Goal: Book appointment/travel/reservation

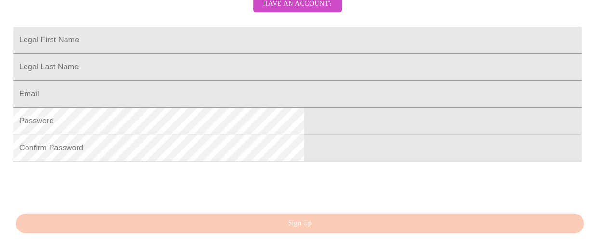
scroll to position [241, 0]
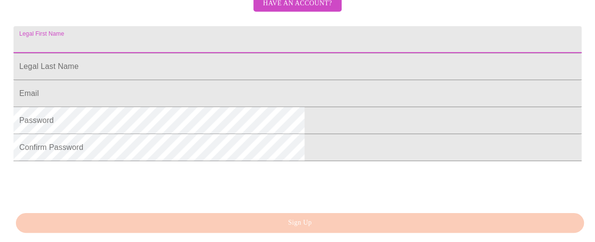
click at [285, 53] on input "Legal First Name" at bounding box center [298, 39] width 568 height 27
type input "Eva"
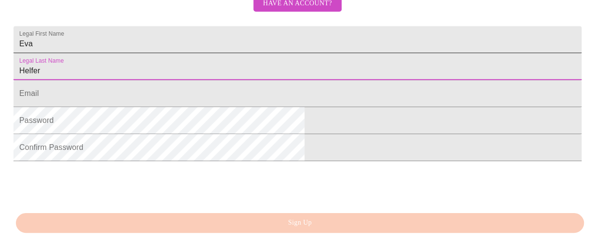
type input "Helfer"
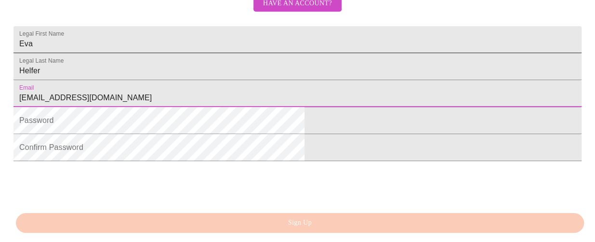
type input "helferga4@att.net"
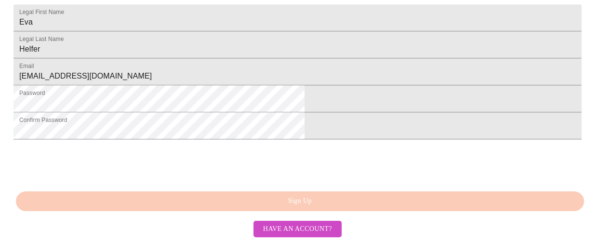
scroll to position [326, 0]
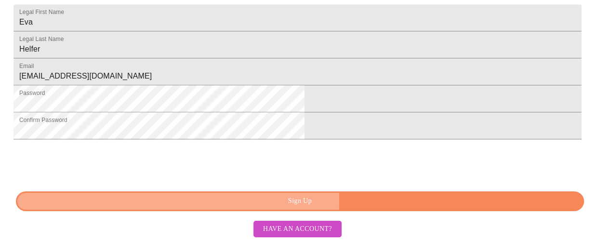
click at [316, 201] on span "Sign Up" at bounding box center [300, 201] width 546 height 12
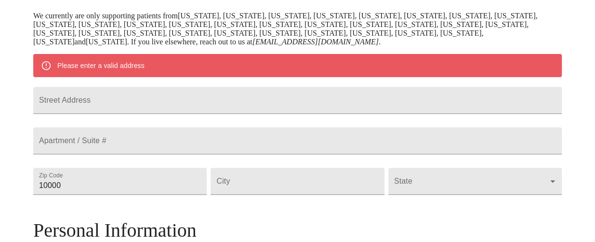
scroll to position [240, 0]
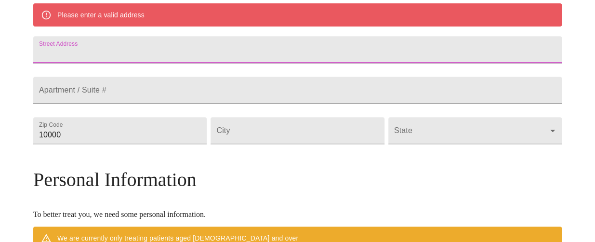
click at [230, 62] on input "Street Address" at bounding box center [297, 49] width 529 height 27
type input "488 Harry McCarty Rd."
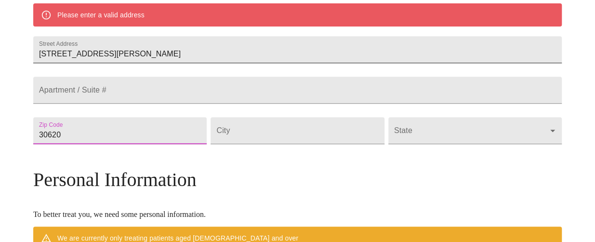
type input "30620"
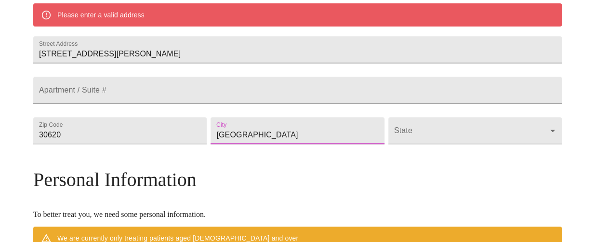
type input "Bethlehem"
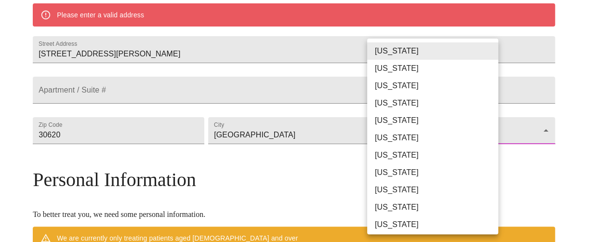
click at [489, 162] on body "MyMenopauseRx Welcome to MyMenopauseRx Since it's your first time here, you'll …" at bounding box center [298, 144] width 588 height 760
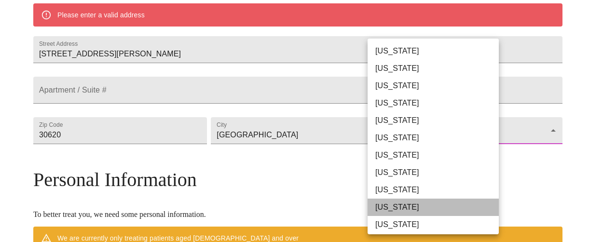
click at [451, 203] on li "Georgia" at bounding box center [436, 207] width 138 height 17
type input "Georgia"
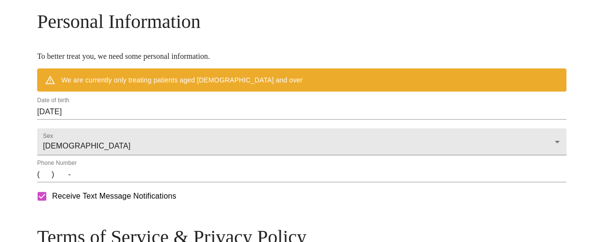
scroll to position [385, 0]
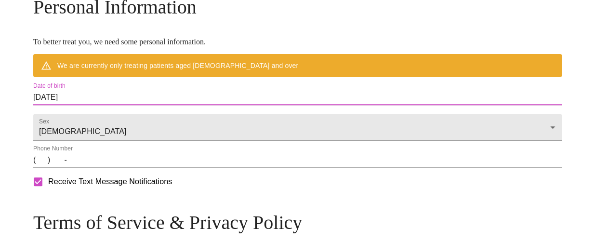
drag, startPoint x: 225, startPoint y: 124, endPoint x: 17, endPoint y: 118, distance: 207.4
click at [124, 105] on input "08/20/2025" at bounding box center [297, 97] width 529 height 15
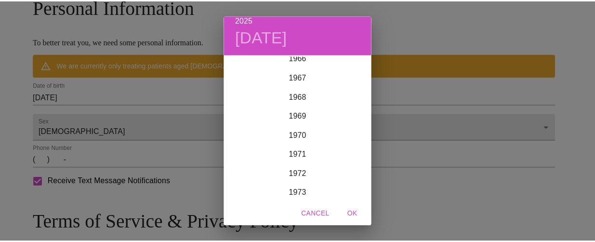
scroll to position [1312, 0]
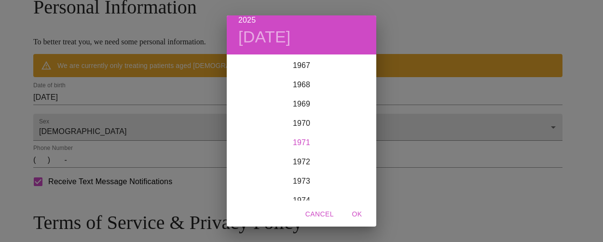
click at [292, 141] on div "1971" at bounding box center [301, 142] width 149 height 19
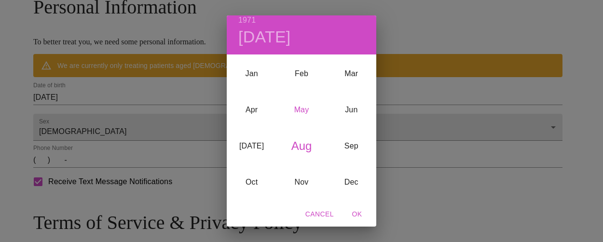
click at [290, 104] on div "May" at bounding box center [301, 110] width 50 height 36
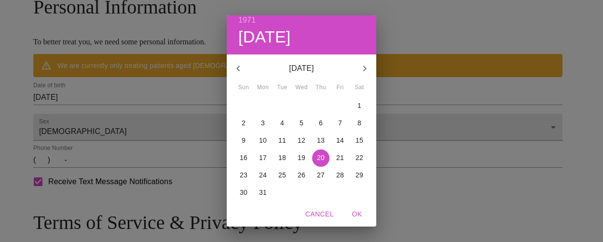
click at [319, 135] on p "13" at bounding box center [321, 140] width 8 height 10
click at [359, 213] on span "OK" at bounding box center [356, 214] width 23 height 12
type input "05/13/1971"
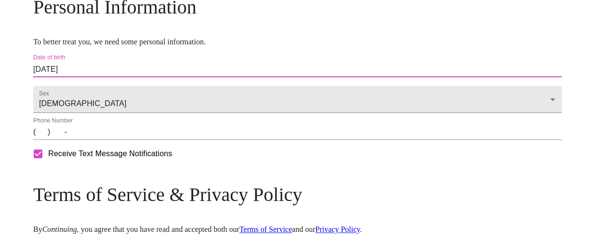
scroll to position [433, 0]
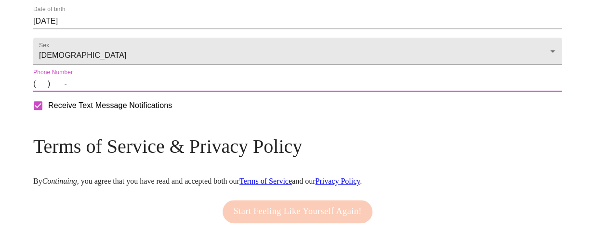
click at [99, 92] on input "(   )    -" at bounding box center [297, 83] width 529 height 15
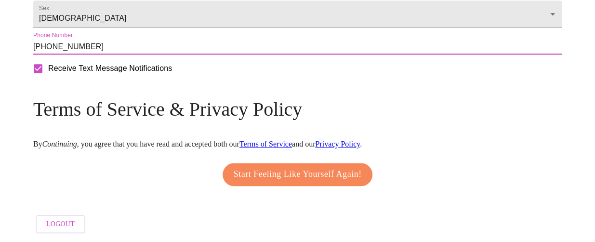
scroll to position [500, 0]
type input "(770) 757-1322"
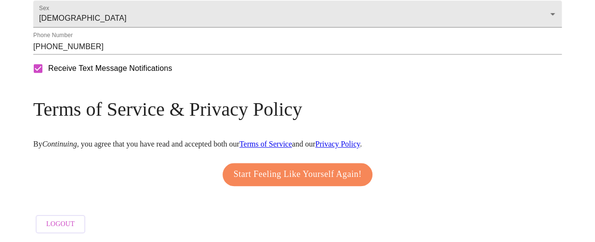
click at [292, 140] on link "Terms of Service" at bounding box center [266, 144] width 53 height 8
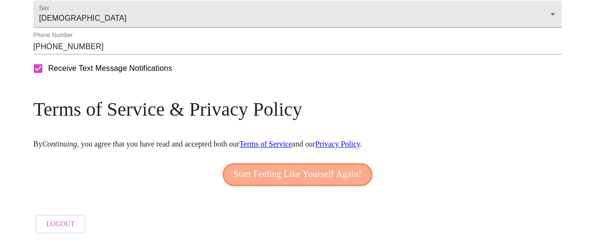
click at [338, 167] on span "Start Feeling Like Yourself Again!" at bounding box center [298, 174] width 128 height 15
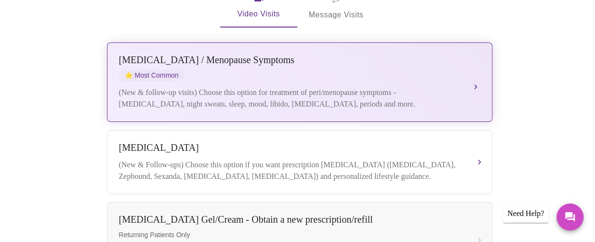
scroll to position [241, 0]
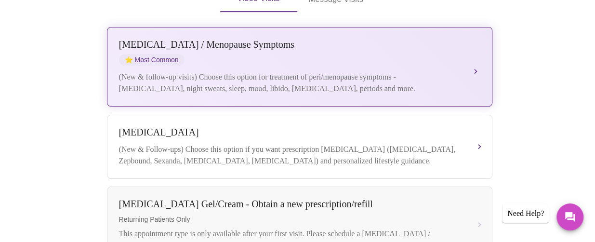
click at [471, 53] on button "Perimenopause / Menopause Symptoms ⭐ Most Common (New & follow-up visits) Choos…" at bounding box center [300, 67] width 386 height 80
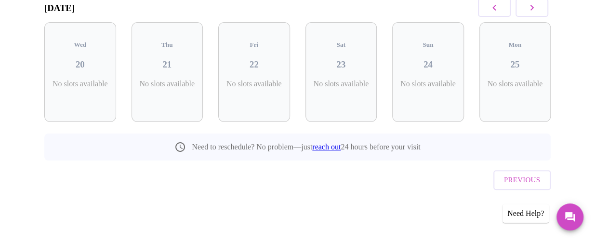
scroll to position [150, 0]
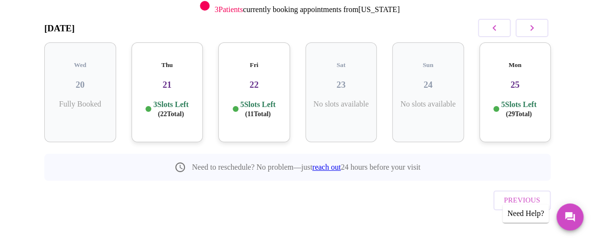
click at [168, 83] on div "Thu 21 3 Slots Left ( 22 Total)" at bounding box center [168, 92] width 72 height 100
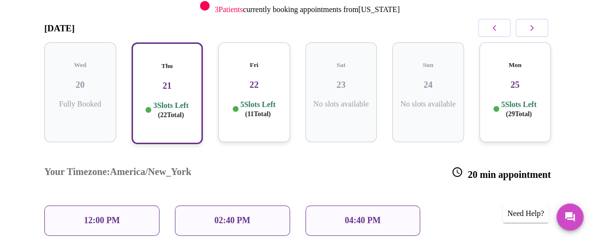
click at [265, 110] on span "( 11 Total)" at bounding box center [258, 113] width 26 height 7
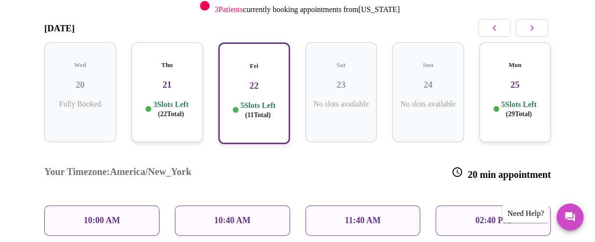
click at [176, 110] on span "( 22 Total)" at bounding box center [171, 113] width 26 height 7
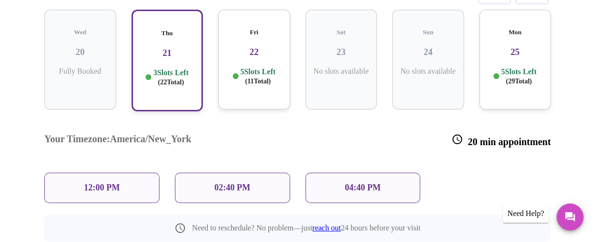
scroll to position [199, 0]
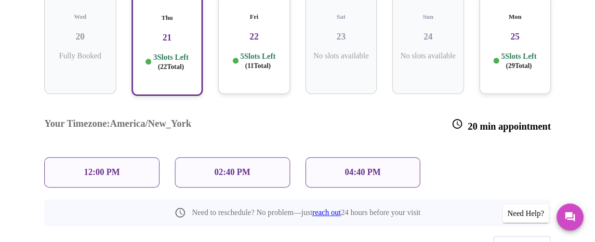
click at [369, 167] on p "04:40 PM" at bounding box center [363, 172] width 36 height 10
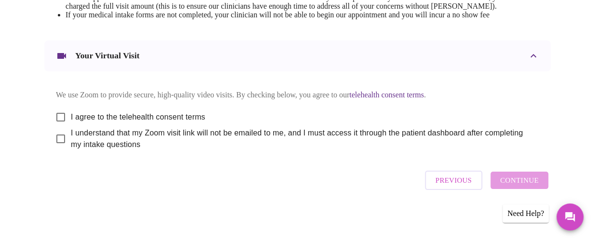
scroll to position [485, 0]
click at [59, 112] on input "I agree to the telehealth consent terms" at bounding box center [61, 117] width 20 height 20
checkbox input "true"
click at [60, 137] on input "I understand that my Zoom visit link will not be emailed to me, and I must acce…" at bounding box center [61, 139] width 20 height 20
checkbox input "true"
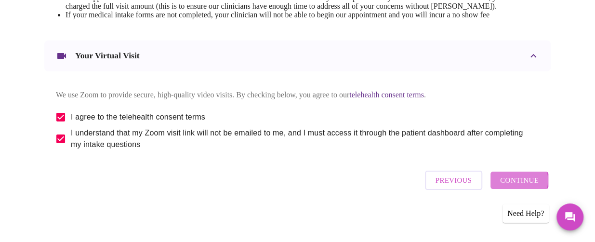
click at [511, 184] on span "Continue" at bounding box center [520, 180] width 39 height 13
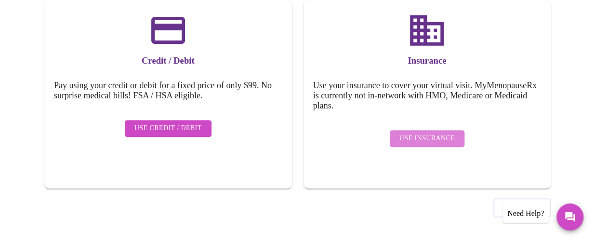
click at [431, 135] on span "Use Insurance" at bounding box center [427, 139] width 55 height 12
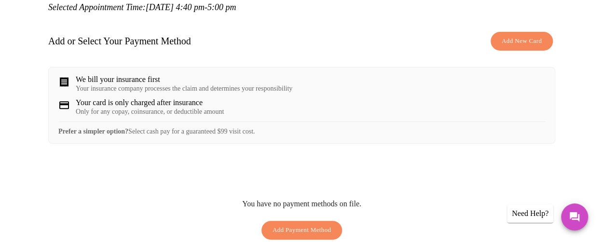
scroll to position [145, 0]
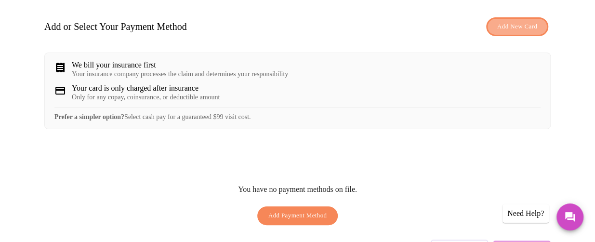
click at [508, 25] on span "Add New Card" at bounding box center [518, 26] width 40 height 11
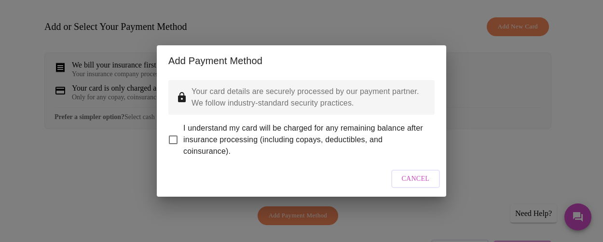
click at [175, 130] on input "I understand my card will be charged for any remaining balance after insurance …" at bounding box center [173, 140] width 20 height 20
checkbox input "true"
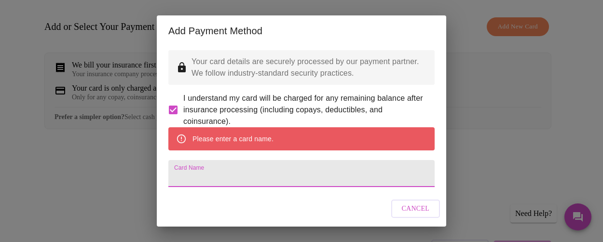
click at [221, 187] on input "Card Name" at bounding box center [301, 173] width 266 height 27
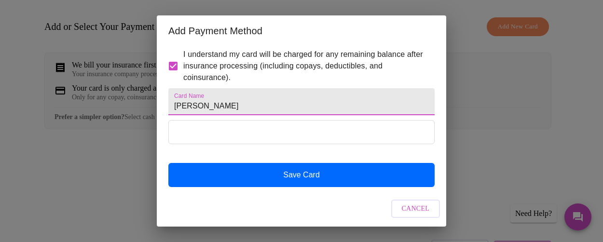
scroll to position [69, 0]
type input "Eva Helfer"
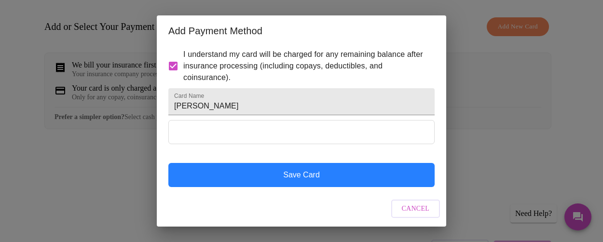
click at [292, 180] on button "Save Card" at bounding box center [301, 175] width 266 height 24
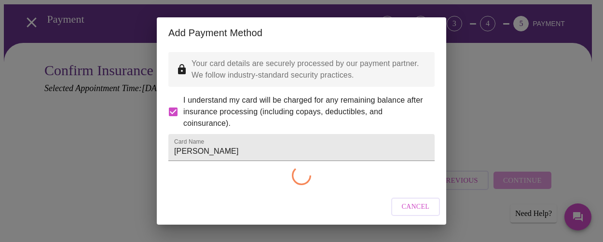
scroll to position [44, 0]
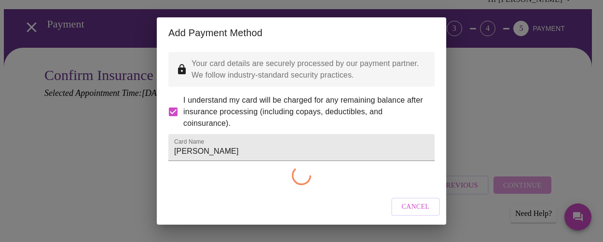
checkbox input "false"
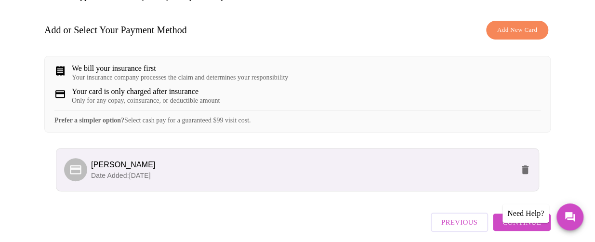
scroll to position [189, 0]
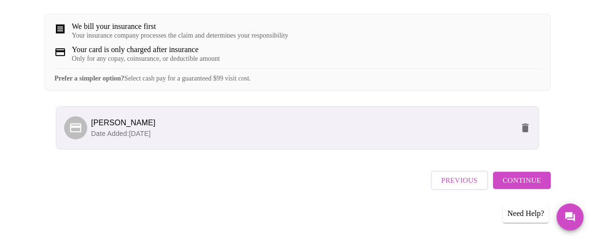
click at [521, 187] on span "Continue" at bounding box center [522, 180] width 39 height 13
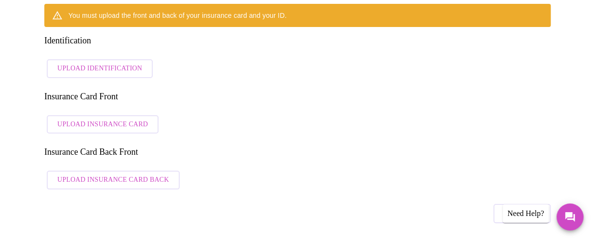
drag, startPoint x: 106, startPoint y: 34, endPoint x: 378, endPoint y: 48, distance: 272.8
click at [378, 48] on div "You must upload the front and back of your insurance card and your ID. Identifi…" at bounding box center [297, 99] width 507 height 190
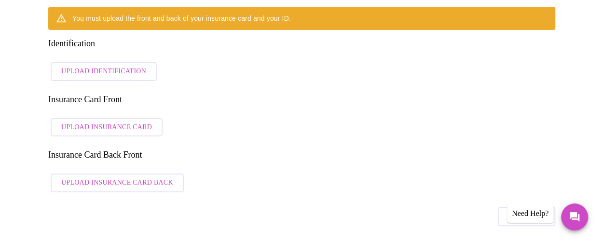
scroll to position [145, 0]
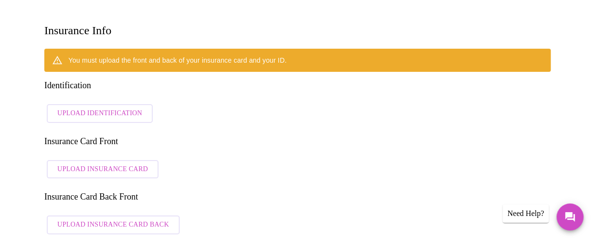
click at [91, 108] on span "Upload Identification" at bounding box center [99, 114] width 85 height 12
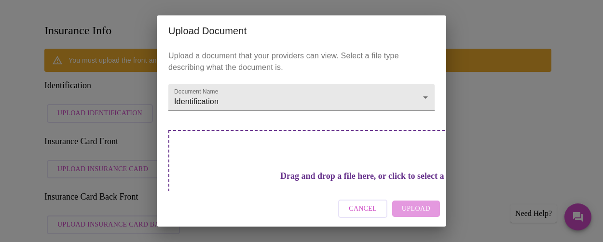
scroll to position [40, 0]
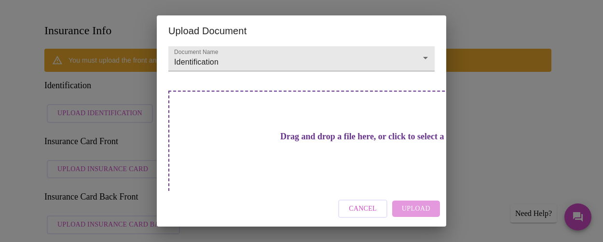
click at [410, 210] on div "Cancel Upload" at bounding box center [301, 209] width 289 height 36
click at [283, 142] on h3 "Drag and drop a file here, or click to select a file" at bounding box center [369, 137] width 266 height 10
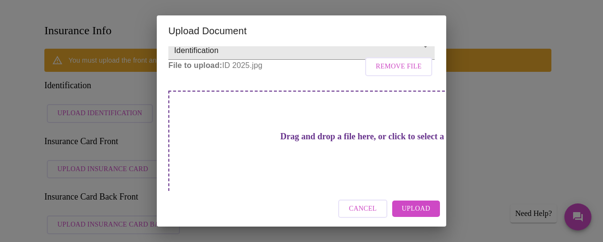
scroll to position [61, 0]
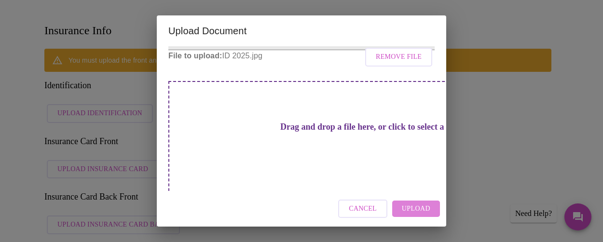
click at [407, 211] on span "Upload" at bounding box center [416, 209] width 28 height 12
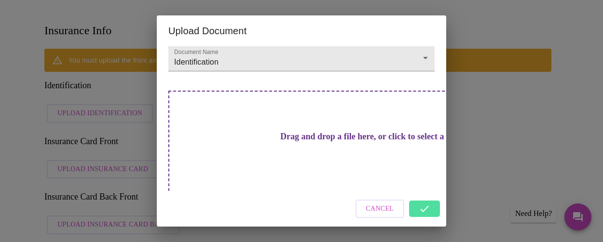
scroll to position [0, 0]
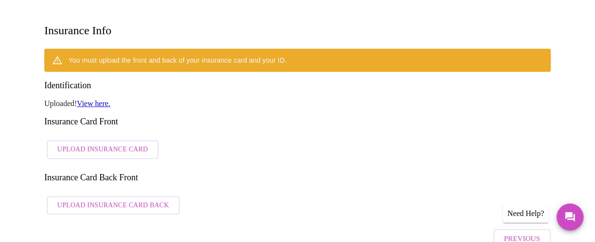
click at [94, 144] on span "Upload Insurance Card" at bounding box center [102, 150] width 91 height 12
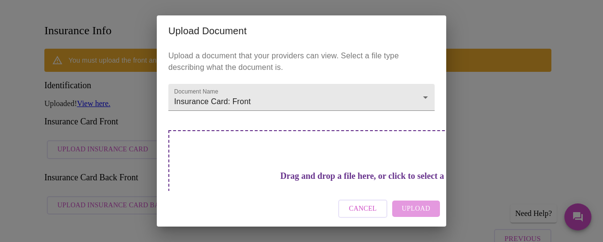
scroll to position [40, 0]
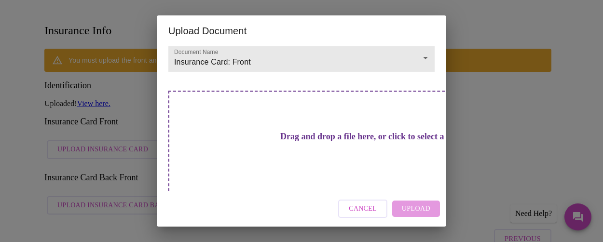
click at [305, 135] on h3 "Drag and drop a file here, or click to select a file" at bounding box center [369, 137] width 266 height 10
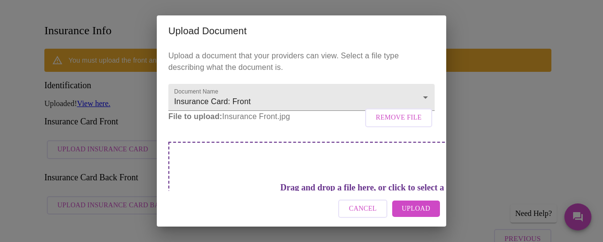
scroll to position [48, 0]
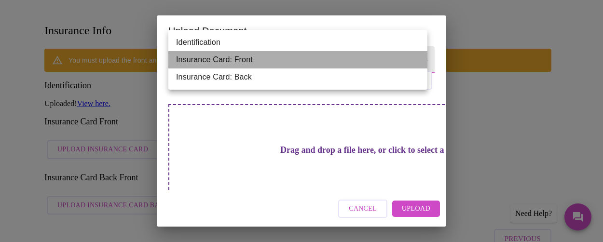
click at [291, 58] on li "Insurance Card: Front" at bounding box center [297, 59] width 259 height 17
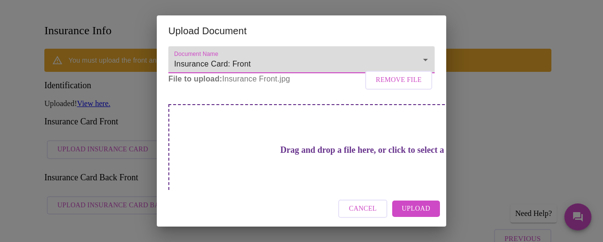
scroll to position [61, 0]
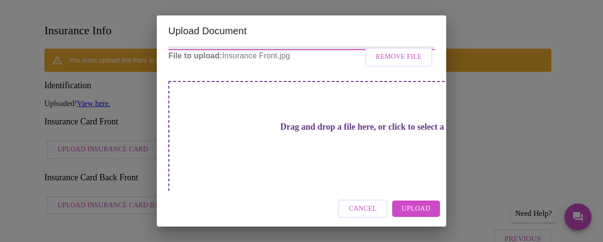
click at [422, 211] on span "Upload" at bounding box center [416, 209] width 28 height 12
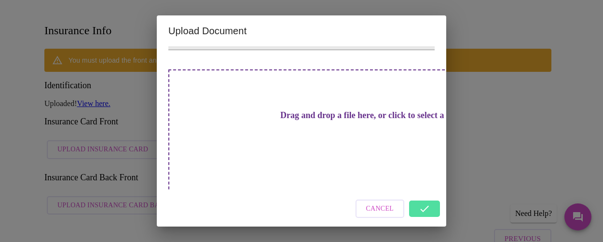
scroll to position [40, 0]
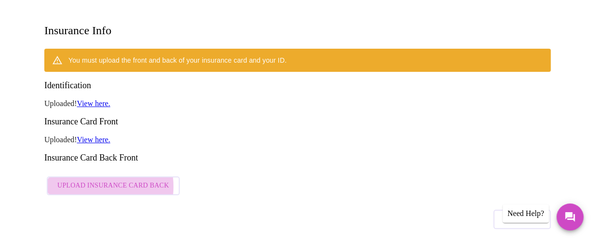
click at [82, 180] on span "Upload Insurance Card Back" at bounding box center [113, 186] width 112 height 12
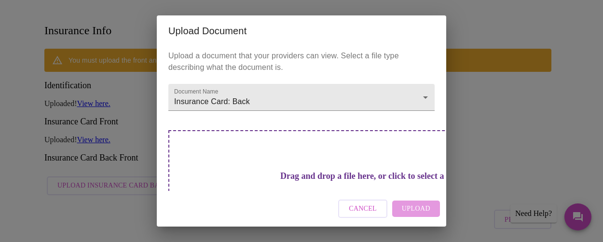
click at [272, 171] on h3 "Drag and drop a file here, or click to select a file" at bounding box center [369, 176] width 266 height 10
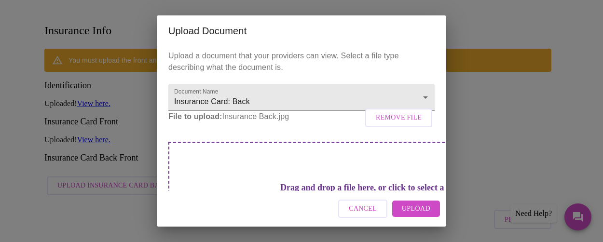
scroll to position [48, 0]
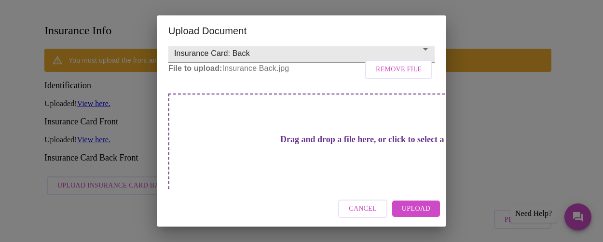
click at [415, 203] on span "Upload" at bounding box center [416, 209] width 28 height 12
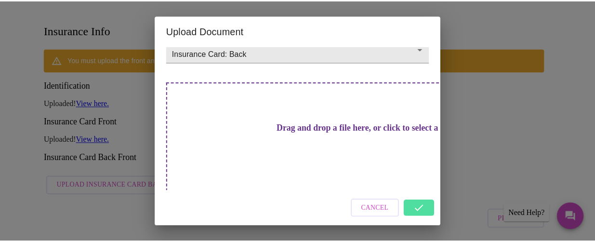
scroll to position [40, 0]
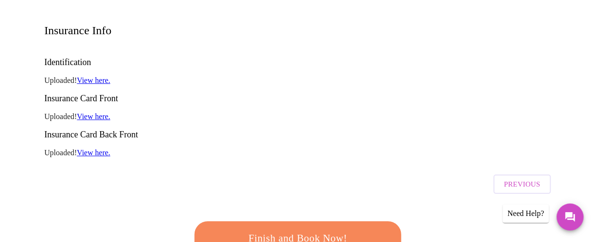
click at [95, 76] on link "View here." at bounding box center [93, 80] width 33 height 8
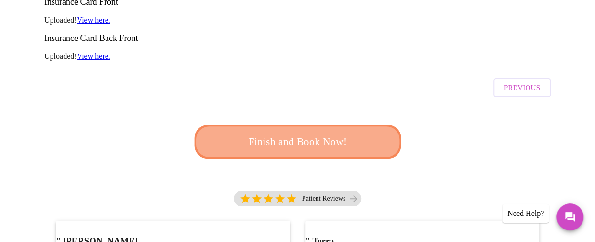
click at [304, 133] on span "Finish and Book Now!" at bounding box center [298, 142] width 178 height 18
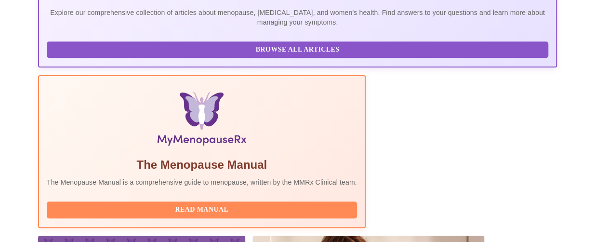
scroll to position [298, 0]
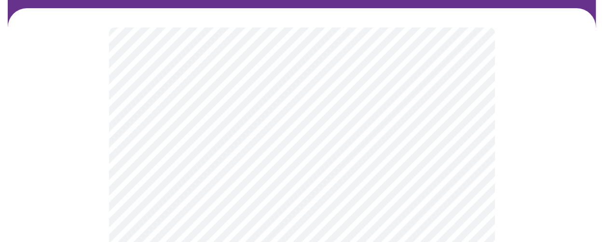
scroll to position [96, 0]
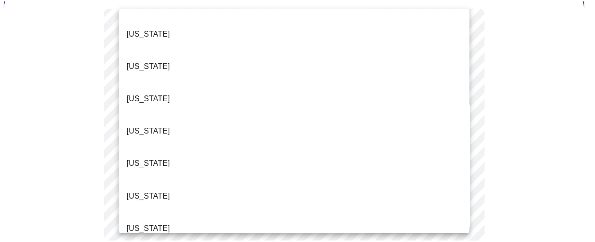
scroll to position [48, 0]
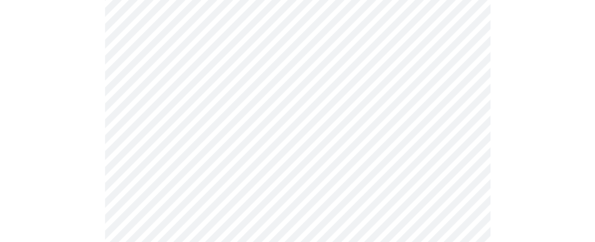
scroll to position [145, 0]
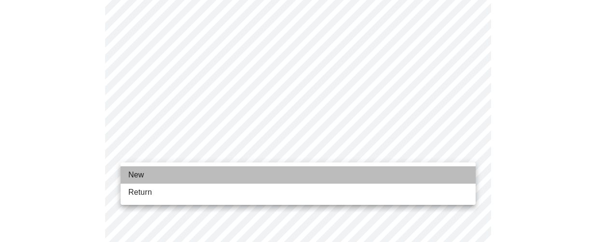
click at [261, 176] on li "New" at bounding box center [298, 174] width 355 height 17
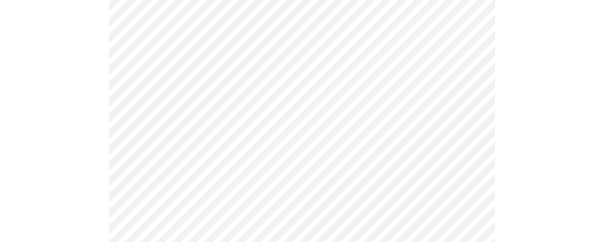
scroll to position [627, 0]
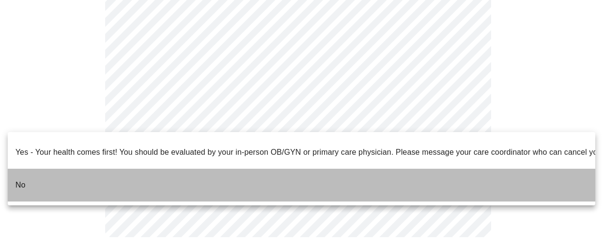
click at [63, 169] on li "No" at bounding box center [301, 185] width 587 height 33
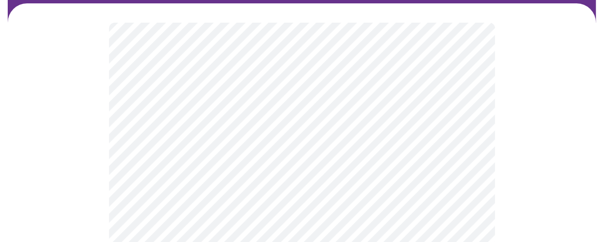
scroll to position [96, 0]
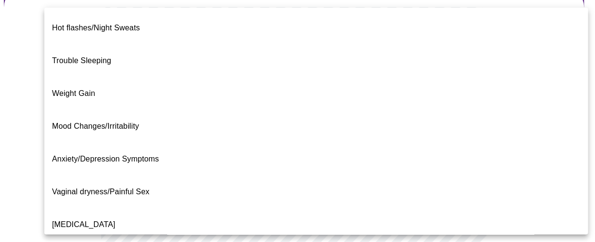
click at [464, 117] on body "MyMenopauseRx Appointments Messaging Labs Uploads Medications Community Refer a…" at bounding box center [298, 203] width 588 height 593
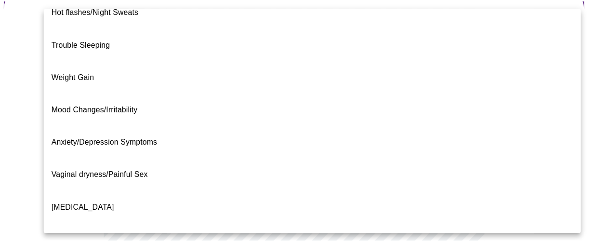
scroll to position [0, 0]
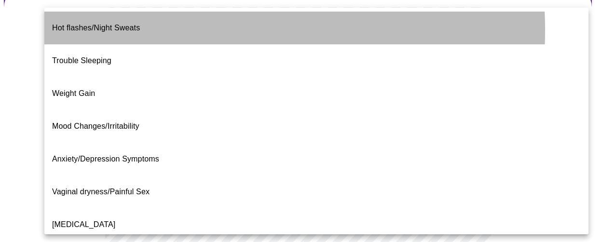
click at [168, 30] on li "Hot flashes/Night Sweats" at bounding box center [316, 28] width 544 height 33
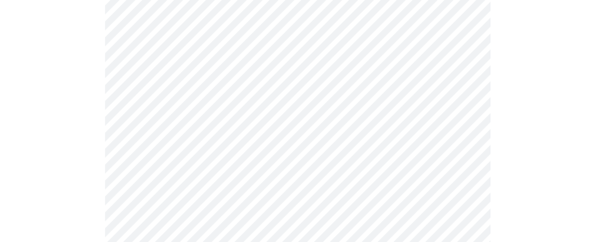
scroll to position [241, 0]
click at [240, 72] on body "MyMenopauseRx Appointments Messaging Labs Uploads Medications Community Refer a…" at bounding box center [298, 56] width 588 height 587
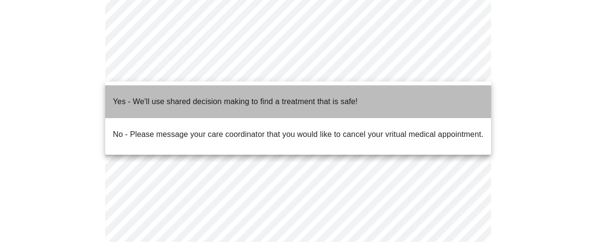
click at [188, 97] on p "Yes - We'll use shared decision making to find a treatment that is safe!" at bounding box center [235, 102] width 244 height 12
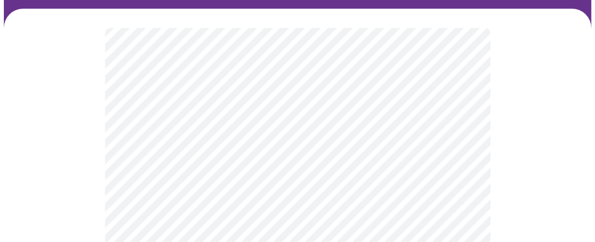
scroll to position [96, 0]
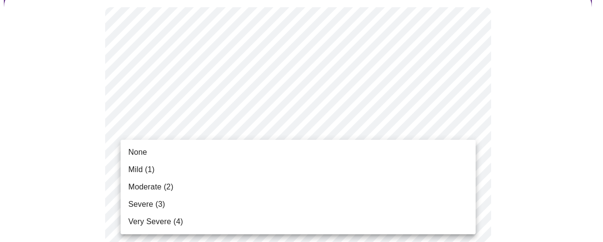
click at [212, 215] on li "Very Severe (4)" at bounding box center [298, 221] width 355 height 17
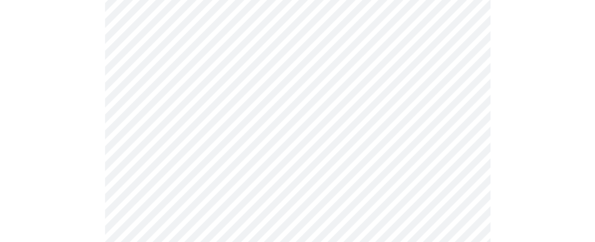
scroll to position [193, 0]
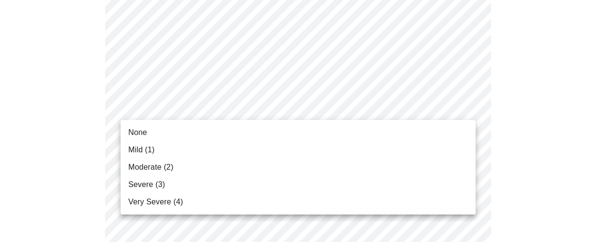
click at [192, 204] on li "Very Severe (4)" at bounding box center [298, 201] width 355 height 17
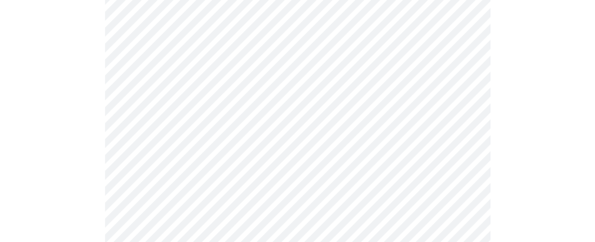
scroll to position [241, 0]
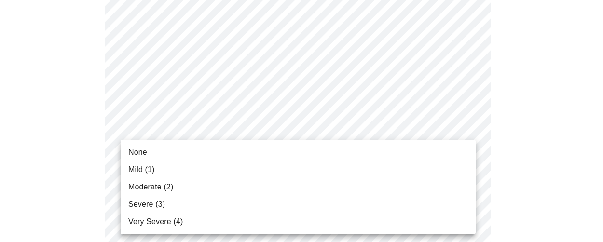
click at [186, 207] on li "Severe (3)" at bounding box center [298, 204] width 355 height 17
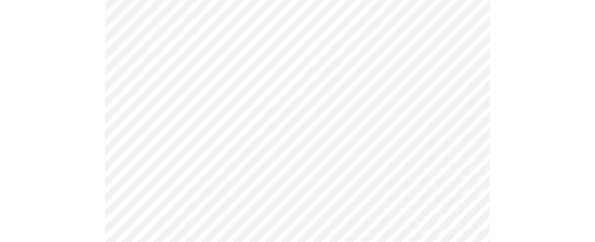
scroll to position [386, 0]
click at [284, 69] on body "MyMenopauseRx Appointments Messaging Labs Uploads Medications Community Refer a…" at bounding box center [298, 246] width 588 height 1256
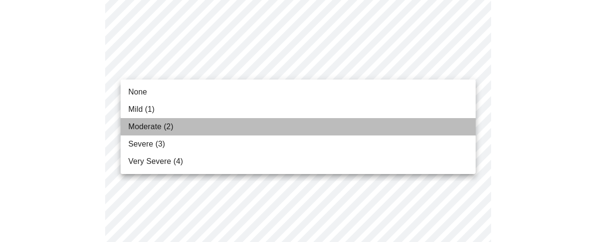
click at [217, 128] on li "Moderate (2)" at bounding box center [298, 126] width 355 height 17
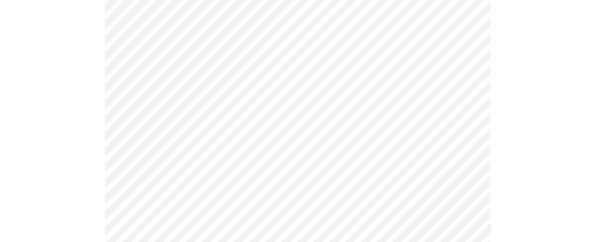
click at [220, 126] on body "MyMenopauseRx Appointments Messaging Labs Uploads Medications Community Refer a…" at bounding box center [298, 239] width 588 height 1242
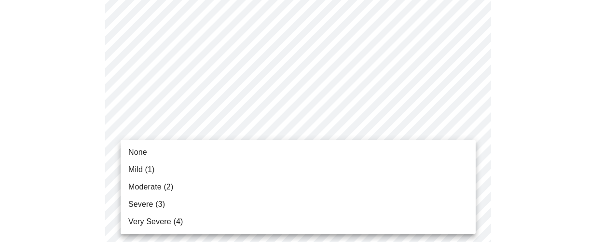
click at [170, 205] on li "Severe (3)" at bounding box center [298, 204] width 355 height 17
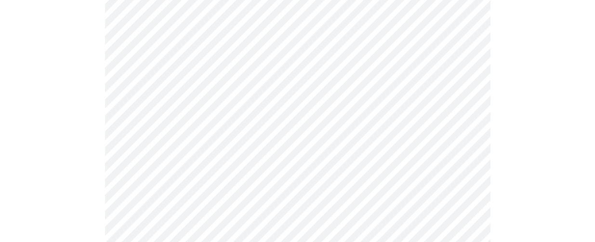
scroll to position [482, 0]
click at [230, 93] on body "MyMenopauseRx Appointments Messaging Labs Uploads Medications Community Refer a…" at bounding box center [301, 136] width 595 height 1229
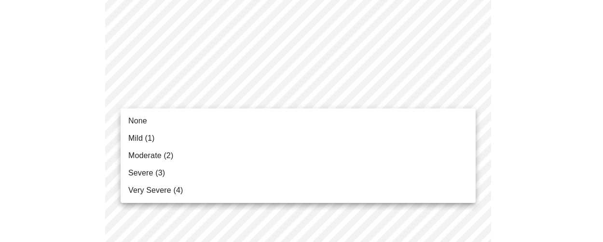
click at [166, 149] on li "Moderate (2)" at bounding box center [298, 155] width 355 height 17
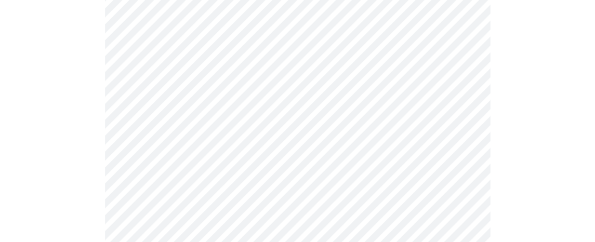
scroll to position [579, 0]
click at [289, 72] on body "MyMenopauseRx Appointments Messaging Labs Uploads Medications Community Refer a…" at bounding box center [301, 32] width 595 height 1215
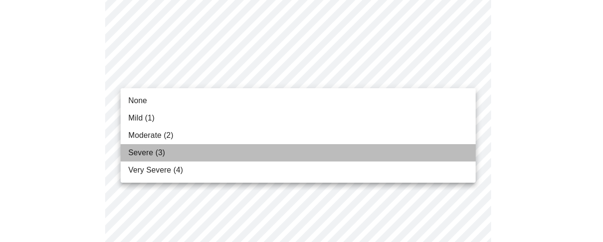
click at [197, 149] on li "Severe (3)" at bounding box center [298, 152] width 355 height 17
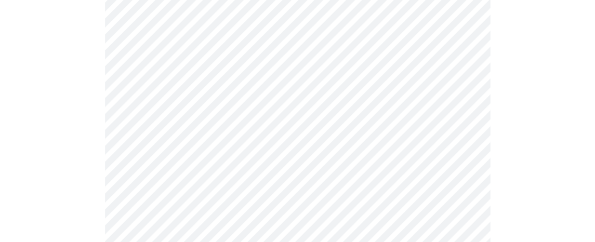
scroll to position [627, 0]
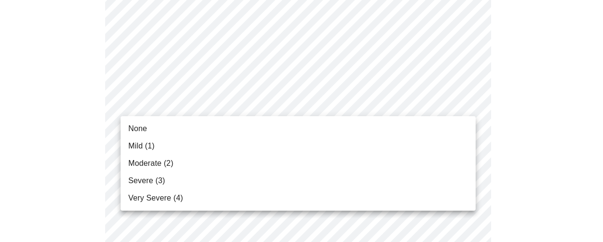
click at [175, 197] on span "Very Severe (4)" at bounding box center [155, 198] width 54 height 12
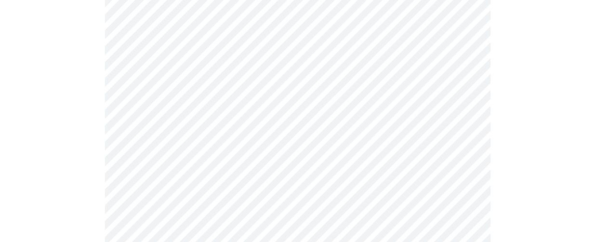
scroll to position [675, 0]
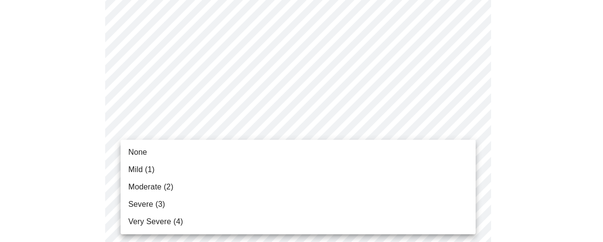
click at [205, 180] on li "Moderate (2)" at bounding box center [298, 186] width 355 height 17
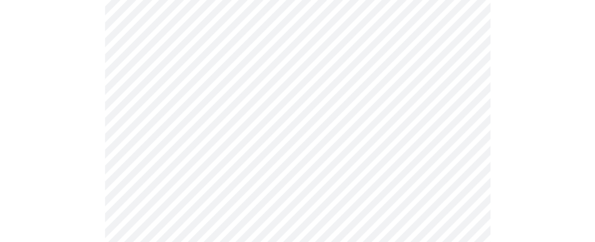
scroll to position [820, 0]
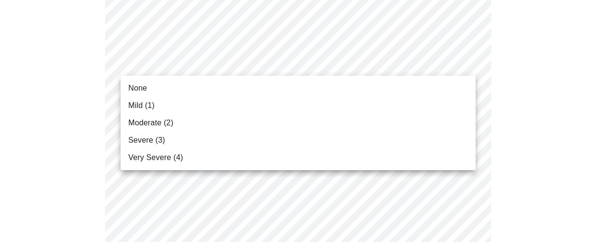
click at [190, 158] on li "Very Severe (4)" at bounding box center [298, 157] width 355 height 17
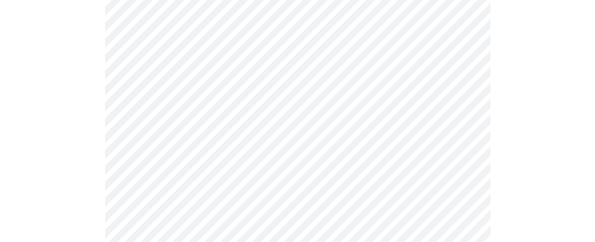
scroll to position [868, 0]
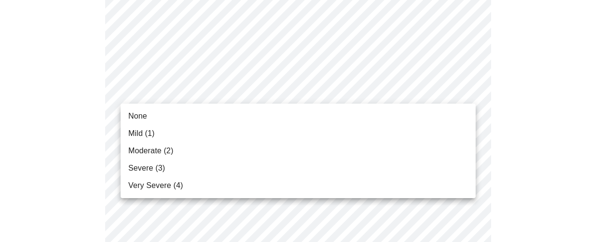
click at [200, 148] on li "Moderate (2)" at bounding box center [298, 150] width 355 height 17
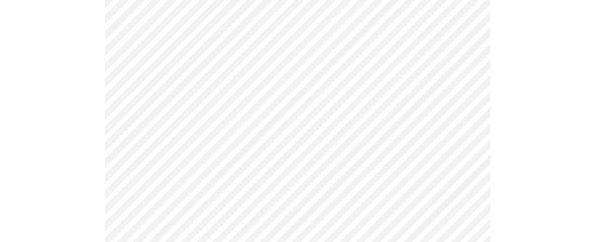
scroll to position [482, 0]
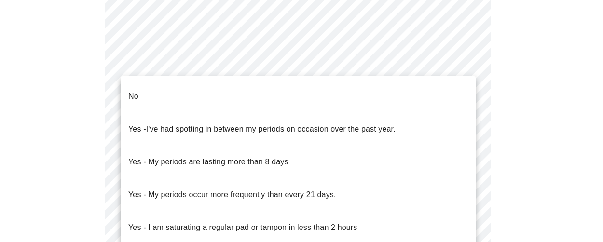
click at [239, 89] on li "No" at bounding box center [298, 96] width 355 height 33
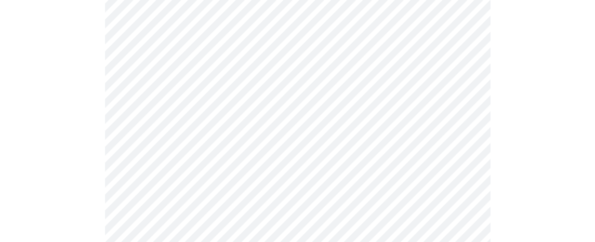
scroll to position [530, 0]
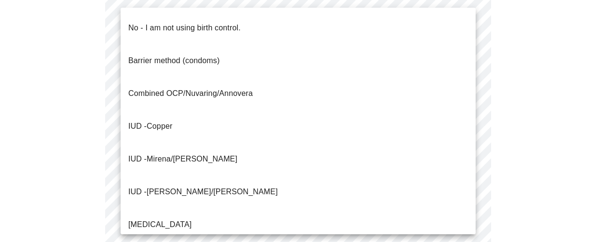
click at [235, 25] on p "No - I am not using birth control." at bounding box center [184, 28] width 112 height 12
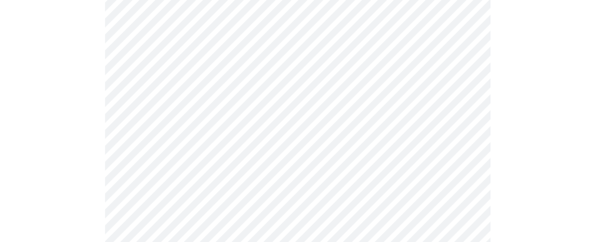
scroll to position [627, 0]
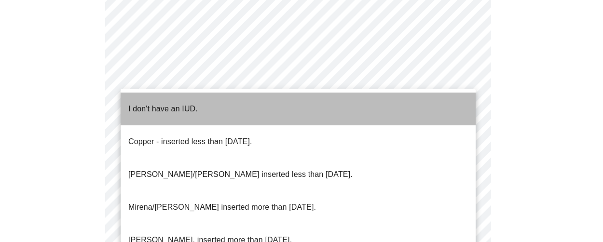
click at [224, 103] on li "I don't have an IUD." at bounding box center [298, 109] width 355 height 33
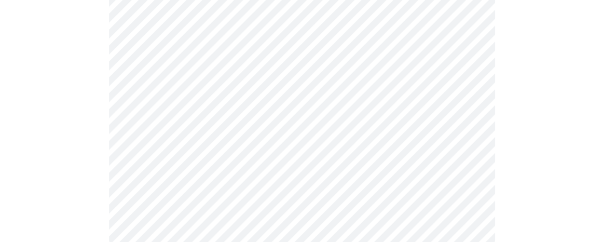
scroll to position [665, 0]
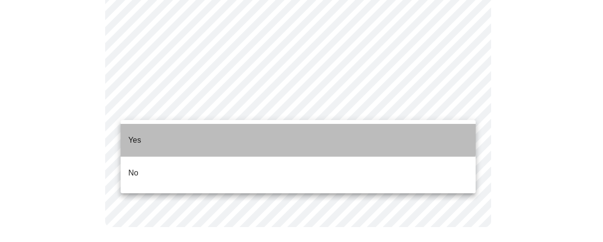
click at [209, 127] on li "Yes" at bounding box center [298, 140] width 355 height 33
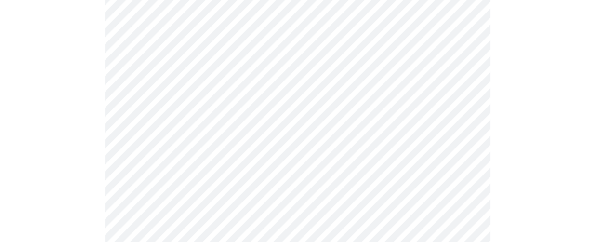
scroll to position [193, 0]
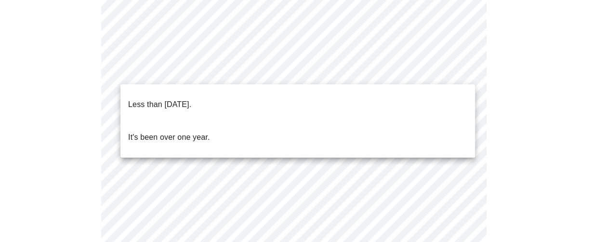
click at [365, 67] on body "MyMenopauseRx Appointments Messaging Labs Uploads Medications Community Refer a…" at bounding box center [298, 208] width 588 height 795
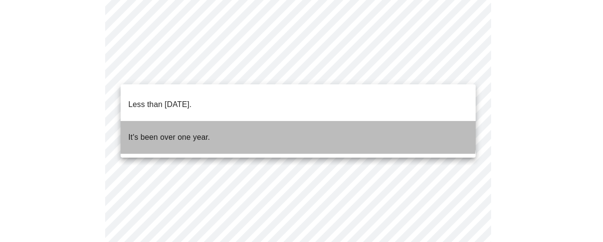
click at [271, 122] on li "It's been over one year." at bounding box center [298, 137] width 355 height 33
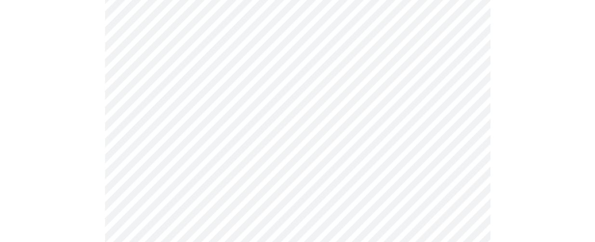
scroll to position [241, 0]
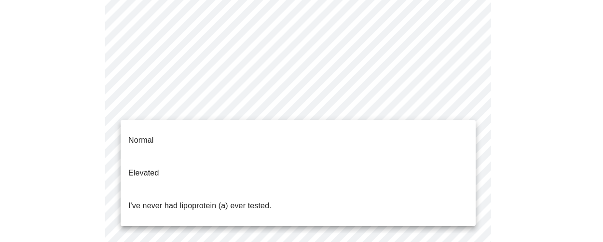
click at [295, 102] on body "MyMenopauseRx Appointments Messaging Labs Uploads Medications Community Refer a…" at bounding box center [301, 157] width 595 height 789
click at [261, 200] on p "I've never had lipoprotein (a) ever tested." at bounding box center [199, 206] width 143 height 12
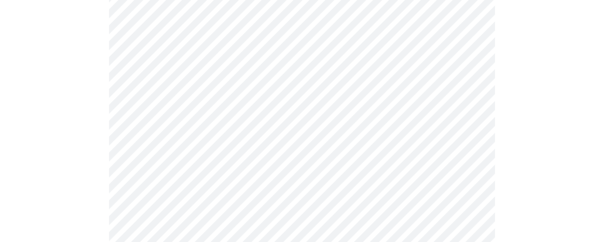
scroll to position [158, 0]
click at [181, 135] on body "MyMenopauseRx Appointments Messaging Labs Uploads Medications Community Refer a…" at bounding box center [298, 110] width 588 height 528
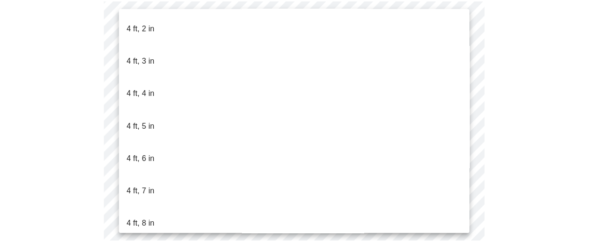
scroll to position [530, 0]
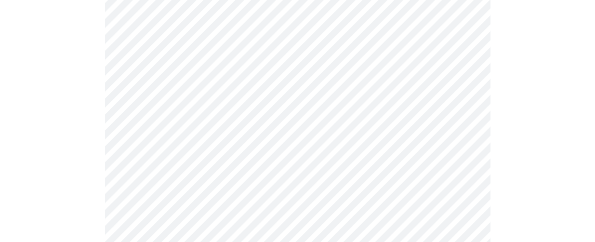
scroll to position [2556, 0]
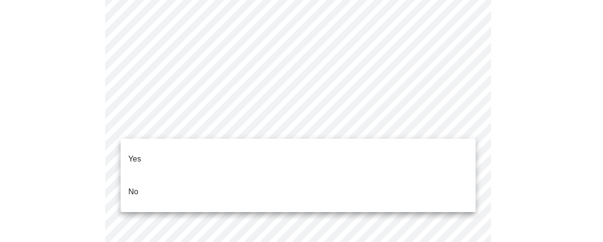
click at [147, 178] on li "No" at bounding box center [298, 192] width 355 height 33
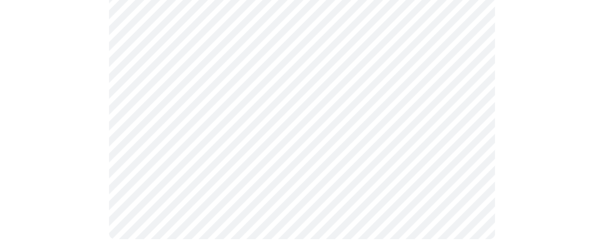
scroll to position [710, 0]
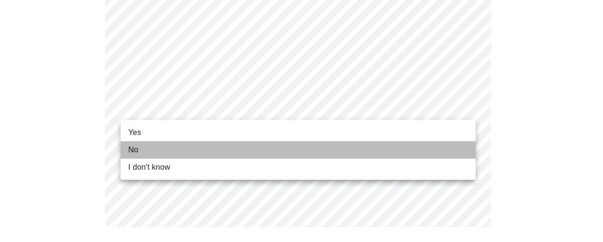
click at [138, 148] on span "No" at bounding box center [133, 150] width 10 height 12
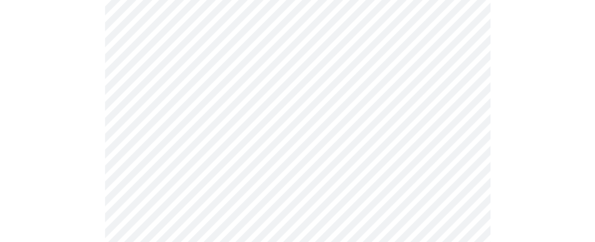
scroll to position [241, 0]
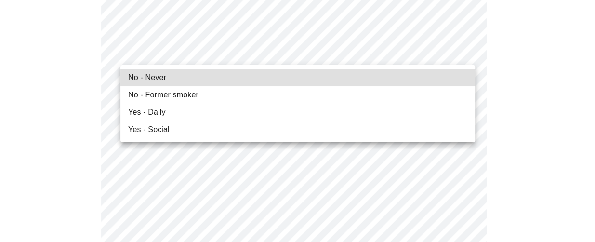
click at [204, 78] on li "No - Never" at bounding box center [298, 77] width 355 height 17
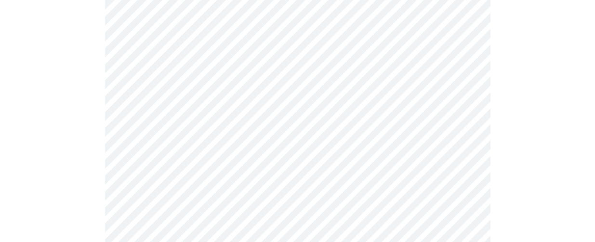
scroll to position [820, 0]
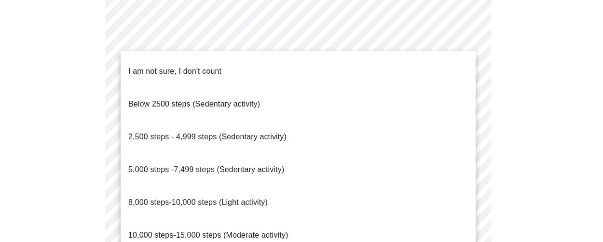
click at [181, 165] on span "5,000 steps -7,499 steps (Sedentary activity)" at bounding box center [206, 169] width 156 height 8
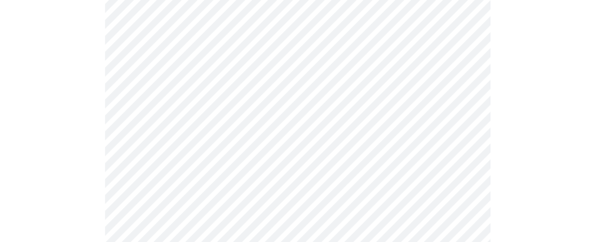
scroll to position [964, 0]
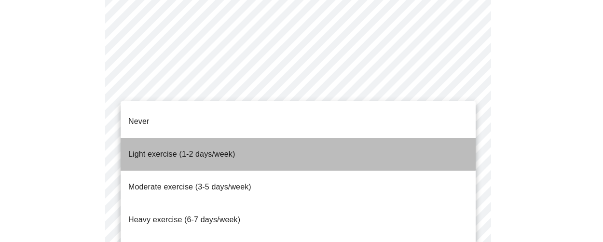
click at [209, 150] on span "Light exercise (1-2 days/week)" at bounding box center [181, 154] width 107 height 8
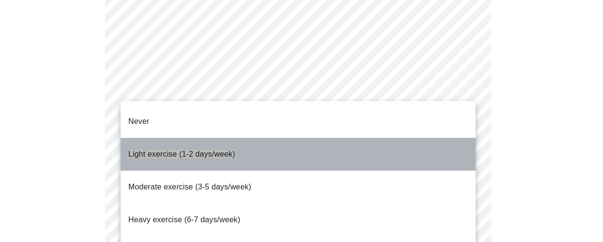
click at [213, 150] on span "Light exercise (1-2 days/week)" at bounding box center [181, 154] width 107 height 8
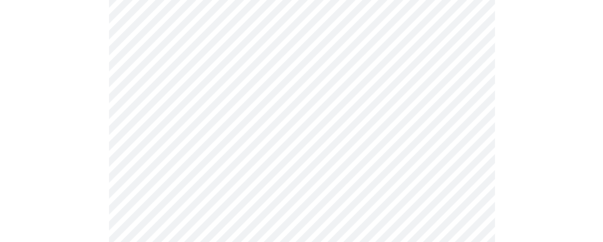
scroll to position [1013, 0]
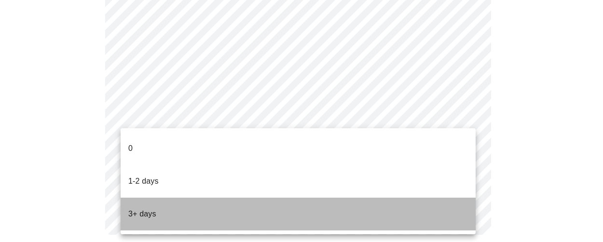
click at [196, 198] on li "3+ days" at bounding box center [298, 214] width 355 height 33
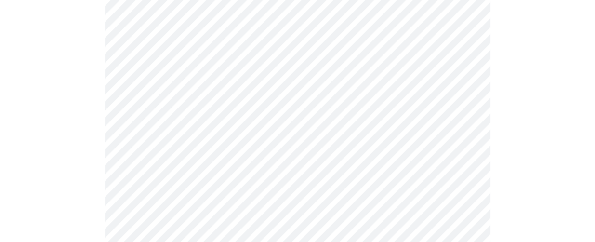
scroll to position [1001, 0]
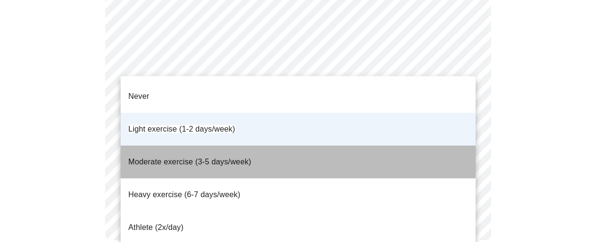
click at [210, 158] on span "Moderate exercise (3-5 days/week)" at bounding box center [189, 162] width 123 height 8
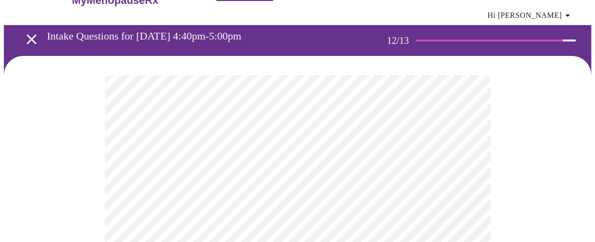
scroll to position [48, 0]
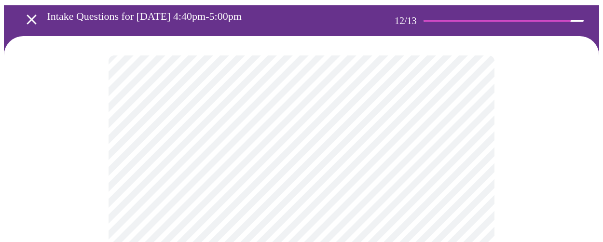
click at [184, 162] on body "MyMenopauseRx Appointments Messaging Labs Uploads Medications Community Refer a…" at bounding box center [301, 123] width 595 height 334
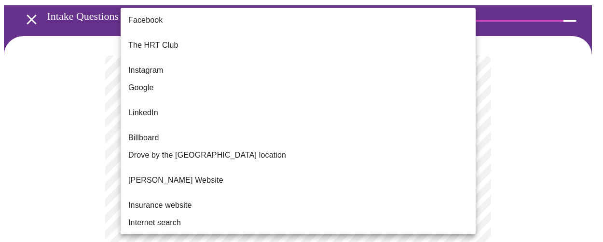
click at [166, 79] on li "Google" at bounding box center [298, 87] width 355 height 17
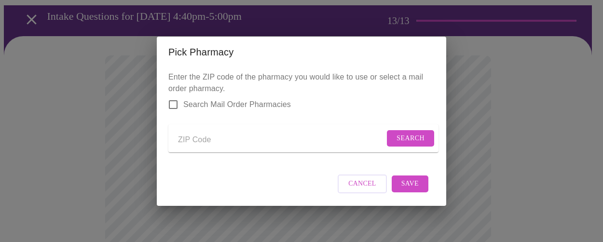
click at [172, 97] on input "Search Mail Order Pharmacies" at bounding box center [173, 105] width 20 height 20
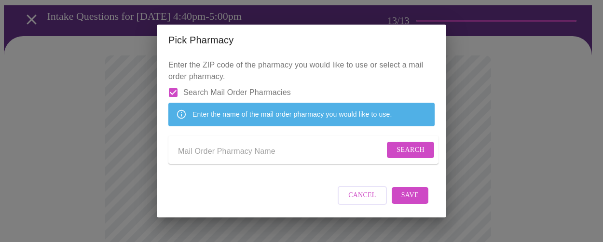
scroll to position [4, 0]
click at [175, 82] on input "Search Mail Order Pharmacies" at bounding box center [173, 92] width 20 height 20
checkbox input "false"
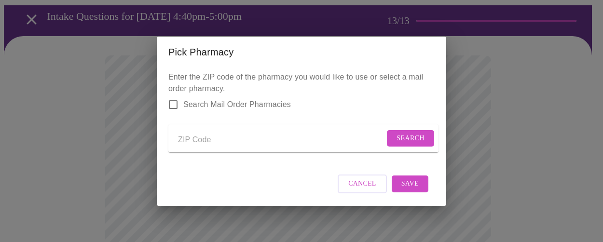
click at [190, 141] on input "Send a message to your care team" at bounding box center [281, 140] width 206 height 15
type input "30620"
click at [413, 136] on span "Search" at bounding box center [410, 139] width 28 height 12
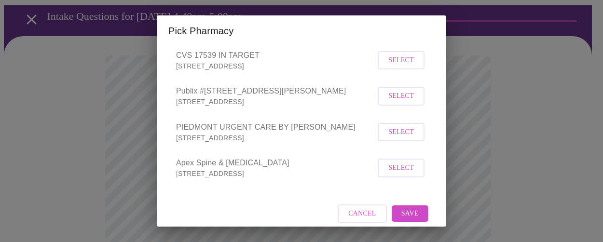
scroll to position [115, 0]
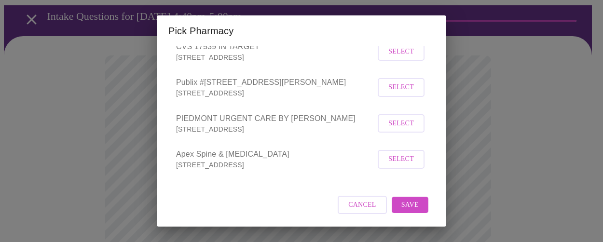
click at [394, 124] on span "Select" at bounding box center [401, 124] width 26 height 12
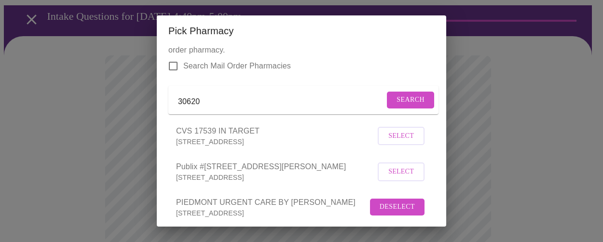
scroll to position [0, 0]
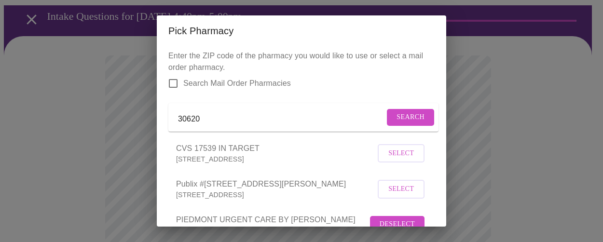
click at [398, 119] on span "Search" at bounding box center [410, 117] width 28 height 12
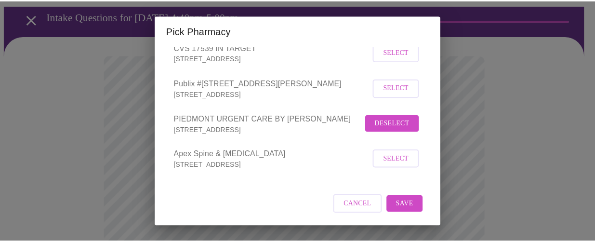
scroll to position [114, 0]
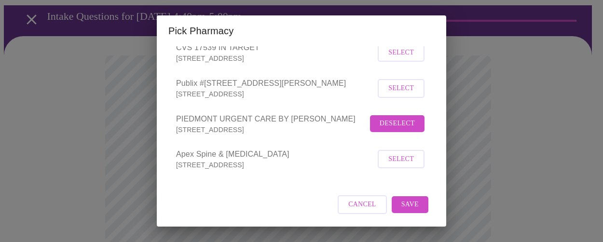
click at [408, 200] on span "Save" at bounding box center [409, 205] width 17 height 12
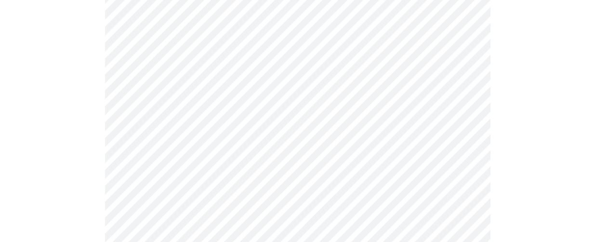
scroll to position [518, 0]
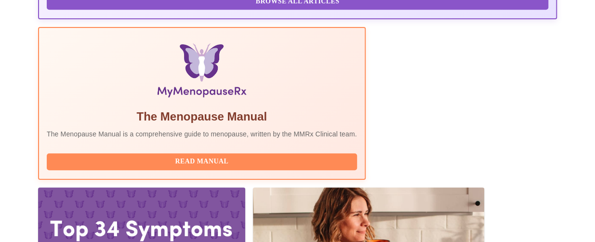
scroll to position [298, 0]
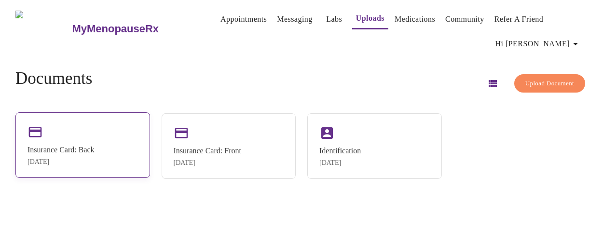
click at [106, 124] on div "Insurance Card: Back [DATE]" at bounding box center [82, 145] width 135 height 66
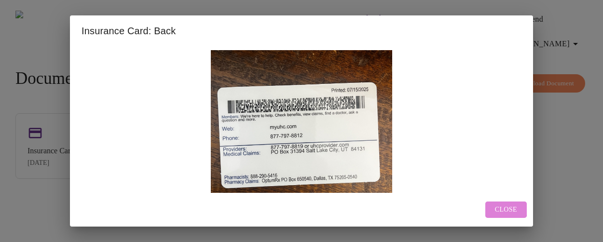
click at [492, 209] on button "Close" at bounding box center [505, 210] width 41 height 17
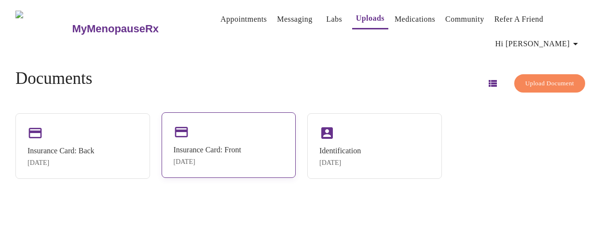
click at [215, 146] on div "Insurance Card: Front" at bounding box center [208, 150] width 68 height 9
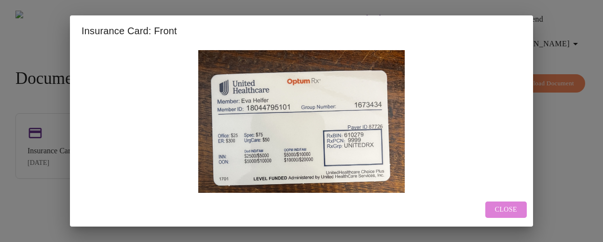
click at [499, 213] on span "Close" at bounding box center [506, 210] width 22 height 12
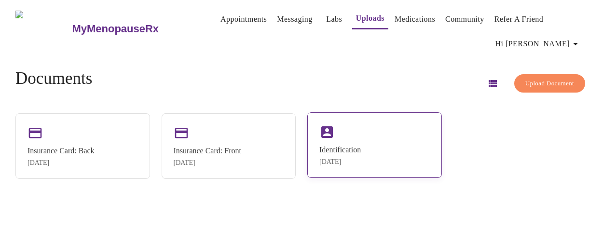
click at [359, 146] on div "Identification Aug 20, 2025" at bounding box center [339, 156] width 41 height 20
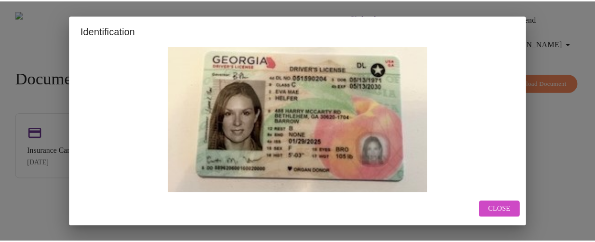
scroll to position [31, 0]
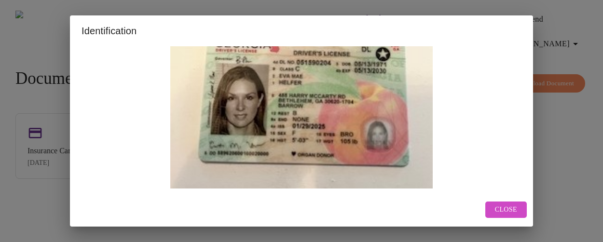
click at [501, 212] on span "Close" at bounding box center [506, 210] width 22 height 12
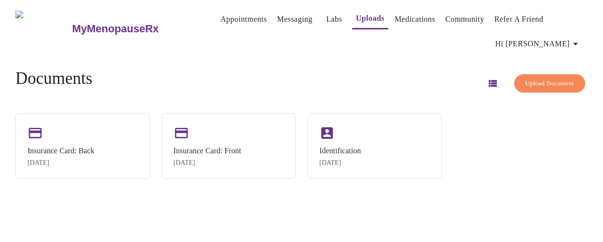
click at [77, 72] on div "Documents Upload Document" at bounding box center [301, 83] width 572 height 29
click at [403, 24] on link "Medications" at bounding box center [414, 20] width 41 height 14
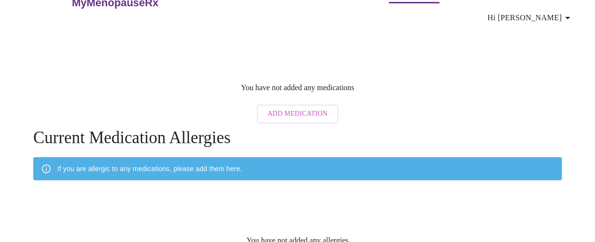
scroll to position [48, 0]
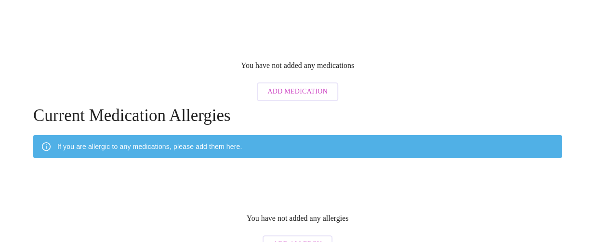
click at [296, 86] on span "Add Medication" at bounding box center [298, 92] width 60 height 12
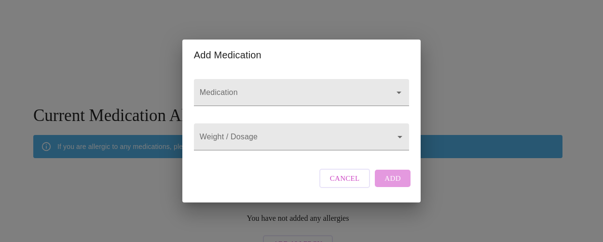
click at [296, 88] on input "Medication" at bounding box center [288, 97] width 180 height 18
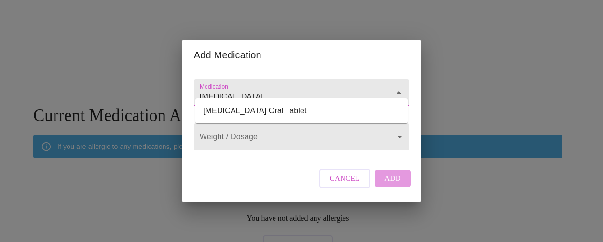
type input "Ubrelvy"
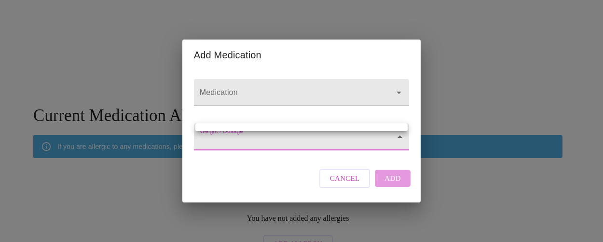
click at [320, 141] on body "MyMenopauseRx Appointments Messaging Labs Uploads Medications Community Refer a…" at bounding box center [301, 107] width 595 height 303
click at [390, 142] on div at bounding box center [301, 121] width 603 height 242
click at [297, 126] on body "MyMenopauseRx Appointments Messaging Labs Uploads Medications Community Refer a…" at bounding box center [301, 107] width 595 height 303
click at [301, 95] on div at bounding box center [301, 121] width 603 height 242
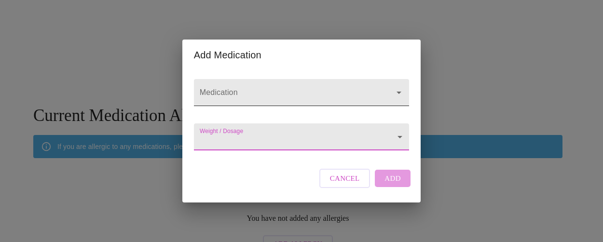
click at [300, 88] on input "Medication" at bounding box center [288, 97] width 180 height 18
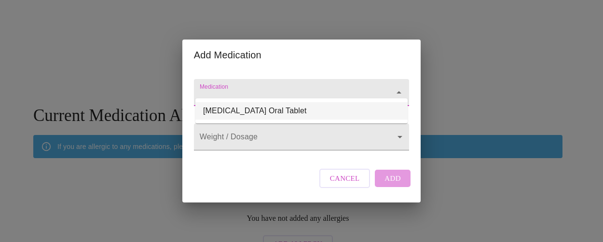
click at [292, 112] on li "Ubrelvy Oral Tablet" at bounding box center [301, 110] width 212 height 17
type input "Ubrelvy Oral Tablet"
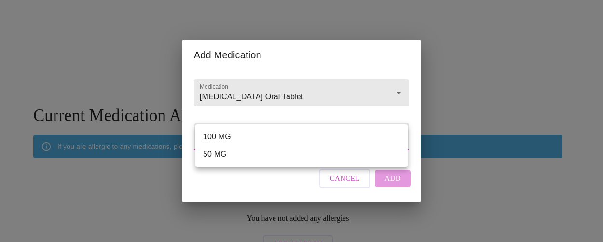
click at [244, 136] on body "MyMenopauseRx Appointments Messaging Labs Uploads Medications Community Refer a…" at bounding box center [301, 107] width 595 height 303
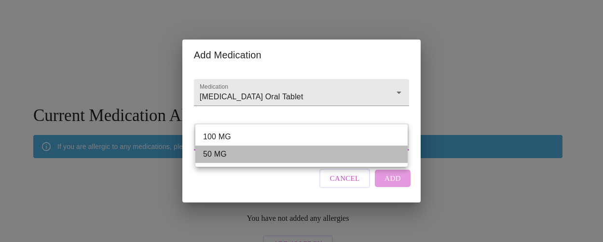
click at [237, 151] on li "50 MG" at bounding box center [301, 154] width 212 height 17
type input "50 MG"
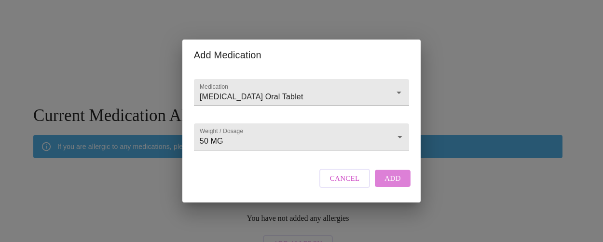
click at [391, 185] on span "Add" at bounding box center [392, 178] width 16 height 13
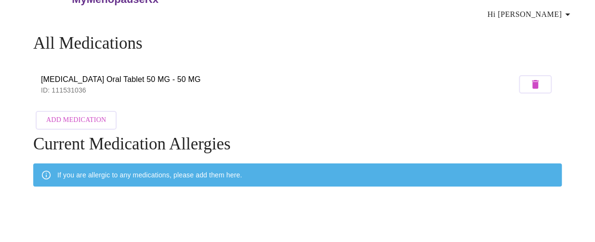
scroll to position [0, 0]
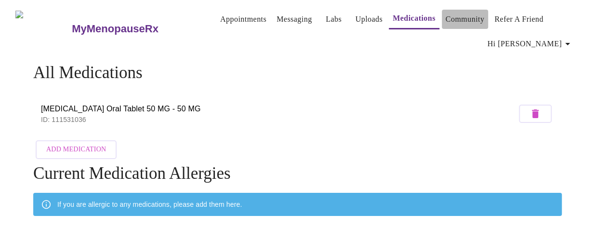
click at [446, 18] on link "Community" at bounding box center [465, 20] width 39 height 14
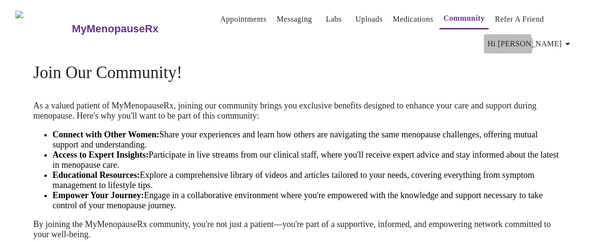
click at [562, 41] on span "Hi [PERSON_NAME]" at bounding box center [531, 44] width 86 height 14
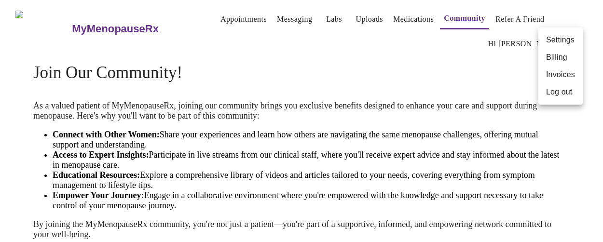
click at [498, 47] on div at bounding box center [301, 121] width 603 height 242
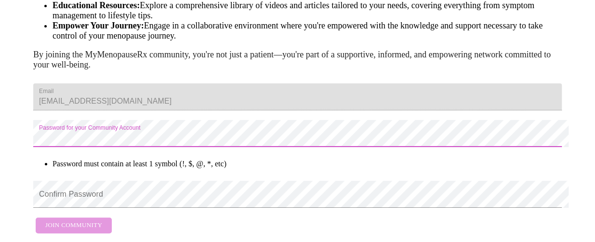
scroll to position [210, 0]
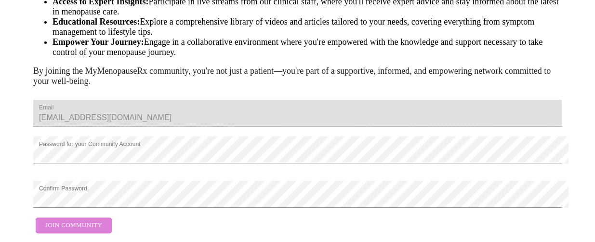
click at [95, 220] on span "Join Community" at bounding box center [73, 225] width 57 height 11
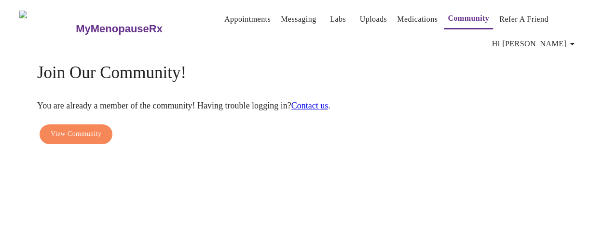
scroll to position [0, 0]
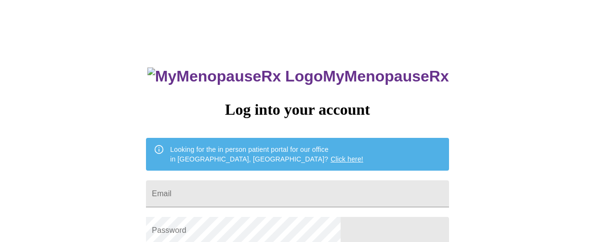
scroll to position [93, 0]
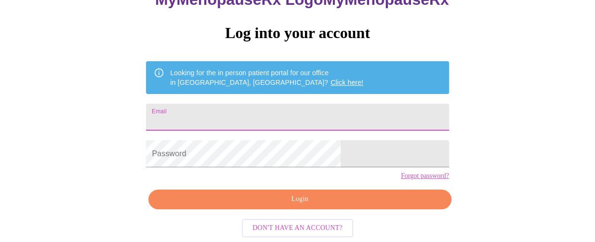
click at [301, 104] on input "Email" at bounding box center [297, 117] width 303 height 27
type input "[EMAIL_ADDRESS][DOMAIN_NAME]"
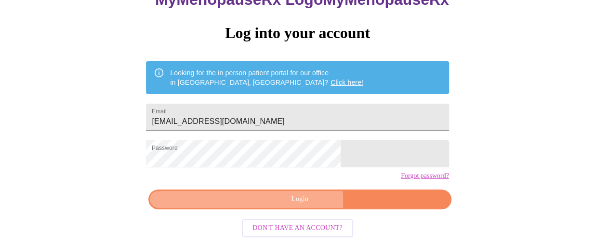
click at [228, 203] on span "Login" at bounding box center [300, 199] width 281 height 12
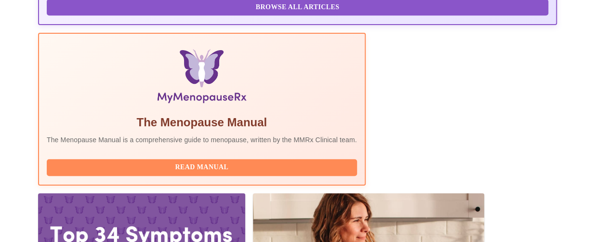
scroll to position [298, 0]
